Goal: Find specific page/section: Find specific page/section

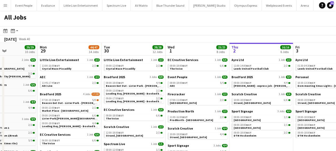
click at [196, 84] on app-all-jobs "All Jobs Date picker OCT 2025 OCT 2025 Monday M Tuesday T Wednesday W Thursday …" at bounding box center [168, 149] width 336 height 276
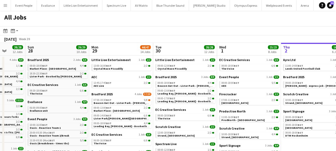
drag, startPoint x: 176, startPoint y: 90, endPoint x: 221, endPoint y: 91, distance: 45.0
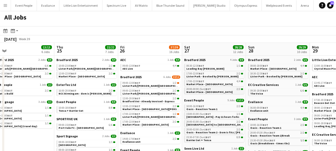
drag, startPoint x: 147, startPoint y: 87, endPoint x: 188, endPoint y: 88, distance: 41.5
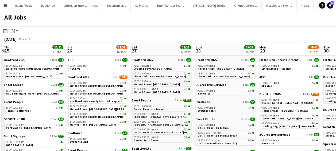
click at [247, 96] on app-all-jobs "All Jobs Date picker OCT 2025 OCT 2025 Monday M Tuesday T Wednesday W Thursday …" at bounding box center [168, 149] width 336 height 276
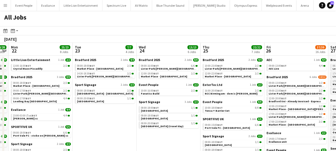
drag, startPoint x: 109, startPoint y: 87, endPoint x: 250, endPoint y: 98, distance: 141.0
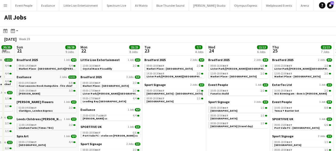
click at [328, 104] on app-all-jobs "All Jobs Date picker OCT 2025 OCT 2025 Monday M Tuesday T Wednesday W Thursday …" at bounding box center [168, 149] width 336 height 276
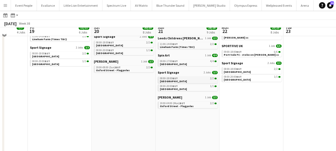
scroll to position [54, 0]
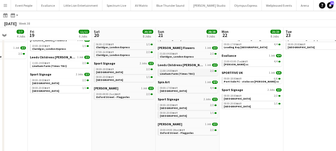
click at [172, 73] on span "Lineham Farm (Times TBC)" at bounding box center [177, 73] width 35 height 3
drag, startPoint x: 131, startPoint y: 96, endPoint x: 177, endPoint y: 90, distance: 46.2
click at [121, 94] on app-calendar-viewport "Tue 16 23/23 7 Jobs Wed 17 19/19 6 Jobs Thu 18 7/7 4 Jobs Fri 19 11/11 6 Jobs S…" at bounding box center [168, 103] width 336 height 260
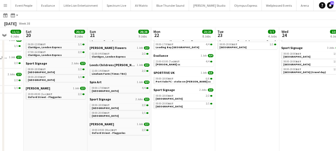
click at [194, 90] on app-calendar-viewport "Tue 16 23/23 7 Jobs Wed 17 19/19 6 Jobs Thu 18 7/7 4 Jobs Fri 19 11/11 6 Jobs S…" at bounding box center [168, 103] width 336 height 260
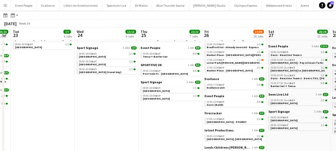
scroll to position [0, 254]
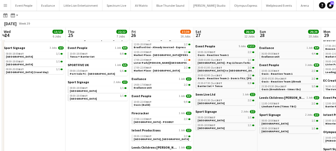
drag, startPoint x: 254, startPoint y: 87, endPoint x: -1, endPoint y: 85, distance: 255.5
click at [0, 85] on html "Menu Boards Boards Boards All jobs Status Workforce Workforce My Workforce Recr…" at bounding box center [168, 89] width 336 height 286
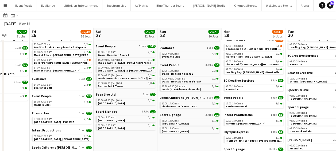
scroll to position [0, 227]
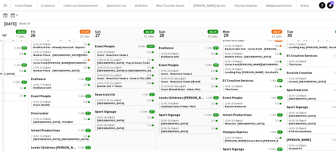
drag, startPoint x: 141, startPoint y: 96, endPoint x: 79, endPoint y: 90, distance: 62.6
click at [63, 95] on app-calendar-viewport "Mon 22 23/23 8 Jobs Tue 23 7/7 4 Jobs Wed 24 13/13 6 Jobs Thu 25 22/22 7 Jobs F…" at bounding box center [168, 103] width 336 height 260
click at [179, 54] on div "06:00-09:00 BST 4/4" at bounding box center [189, 53] width 57 height 3
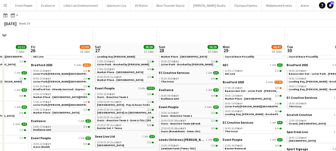
scroll to position [0, 0]
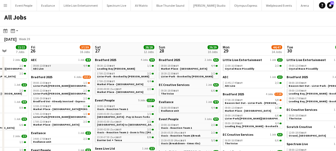
click at [49, 69] on link "09:00-13:00 BST 4/4 AEC Live" at bounding box center [61, 67] width 57 height 6
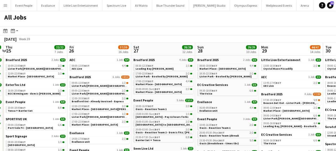
drag, startPoint x: 127, startPoint y: 77, endPoint x: 139, endPoint y: 77, distance: 12.3
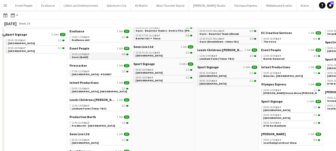
scroll to position [107, 0]
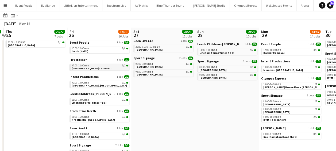
click at [89, 66] on div "07:00-11:00 BST 2/2" at bounding box center [100, 65] width 57 height 3
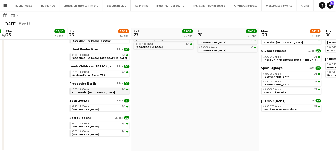
scroll to position [135, 0]
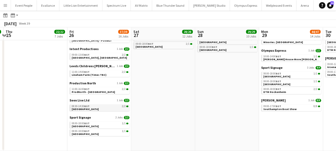
click at [97, 108] on link "08:30-14:30 BST 2/2 Tower Bridge Studios" at bounding box center [100, 107] width 57 height 6
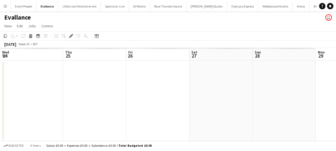
scroll to position [0, 184]
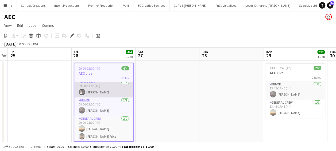
scroll to position [11, 0]
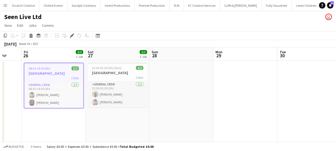
scroll to position [0, 251]
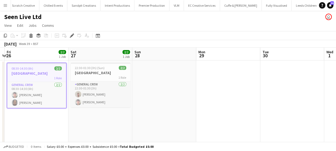
drag, startPoint x: 218, startPoint y: 129, endPoint x: 151, endPoint y: 126, distance: 67.2
click at [151, 126] on app-calendar-viewport "Mon 22 Tue 23 Wed 24 Thu 25 Fri 26 2/2 1 Job Sat 27 2/2 1 Job Sun 28 Mon 29 Tue…" at bounding box center [168, 99] width 336 height 102
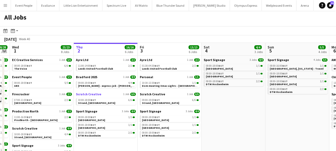
drag, startPoint x: 114, startPoint y: 92, endPoint x: 178, endPoint y: 93, distance: 63.4
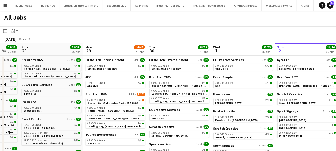
click at [252, 97] on app-all-jobs "All Jobs Date picker OCT 2025 OCT 2025 Monday M Tuesday T Wednesday W Thursday …" at bounding box center [168, 149] width 336 height 276
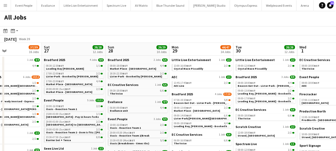
drag, startPoint x: 173, startPoint y: 99, endPoint x: 199, endPoint y: 99, distance: 26.8
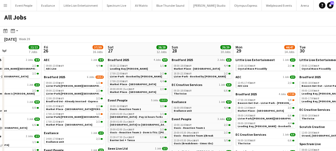
drag, startPoint x: 160, startPoint y: 97, endPoint x: 138, endPoint y: 97, distance: 22.0
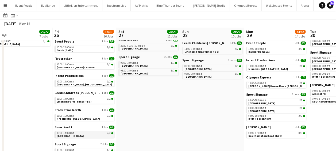
scroll to position [108, 0]
click at [81, 83] on link "09:00-13:00 BST 2/2 Greenwich, London" at bounding box center [85, 83] width 57 height 6
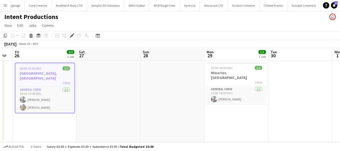
scroll to position [0, 246]
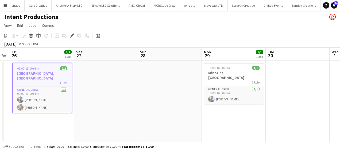
drag, startPoint x: 117, startPoint y: 118, endPoint x: 59, endPoint y: 119, distance: 57.8
click at [59, 119] on app-calendar-viewport "Mon 22 Tue 23 Wed 24 Thu 25 Fri 26 2/2 1 Job Sat 27 Sun 28 Mon 29 1/1 1 Job Tue…" at bounding box center [170, 95] width 340 height 94
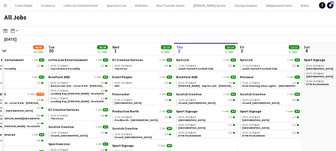
drag, startPoint x: 33, startPoint y: 84, endPoint x: 165, endPoint y: 83, distance: 131.9
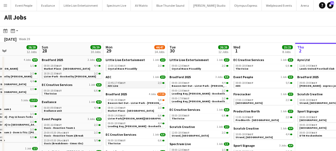
drag, startPoint x: 127, startPoint y: 83, endPoint x: 144, endPoint y: 83, distance: 17.1
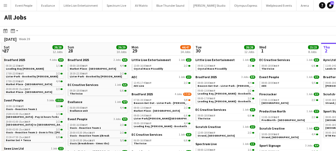
drag, startPoint x: 165, startPoint y: 84, endPoint x: 172, endPoint y: 82, distance: 7.4
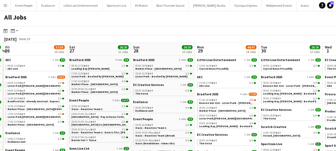
scroll to position [0, 163]
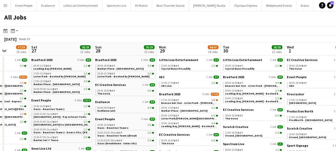
drag, startPoint x: 47, startPoint y: 58, endPoint x: 136, endPoint y: 58, distance: 88.8
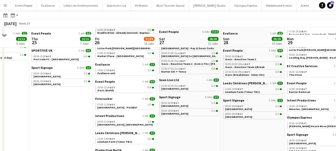
scroll to position [80, 0]
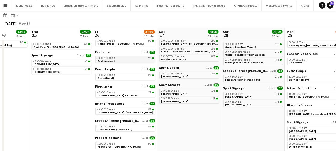
click at [123, 61] on link "14:00-17:00 BST 2/2 Evallance unit" at bounding box center [125, 59] width 57 height 6
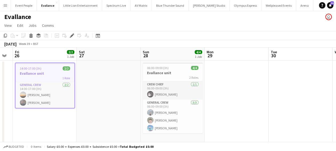
scroll to position [0, 246]
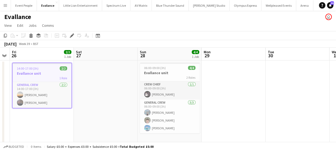
drag, startPoint x: 177, startPoint y: 92, endPoint x: 116, endPoint y: 90, distance: 60.8
click at [116, 90] on app-calendar-viewport "Mon 22 4/4 1 Job Tue 23 Wed 24 Thu 25 Fri 26 2/2 1 Job Sat 27 Sun 28 4/4 1 Job …" at bounding box center [168, 99] width 336 height 102
